Goal: Navigation & Orientation: Find specific page/section

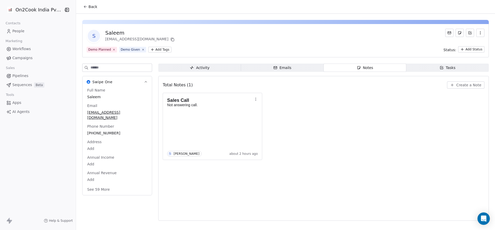
click at [244, 21] on div at bounding box center [285, 22] width 407 height 4
click at [89, 5] on span "Back" at bounding box center [93, 6] width 9 height 5
